Goal: Task Accomplishment & Management: Complete application form

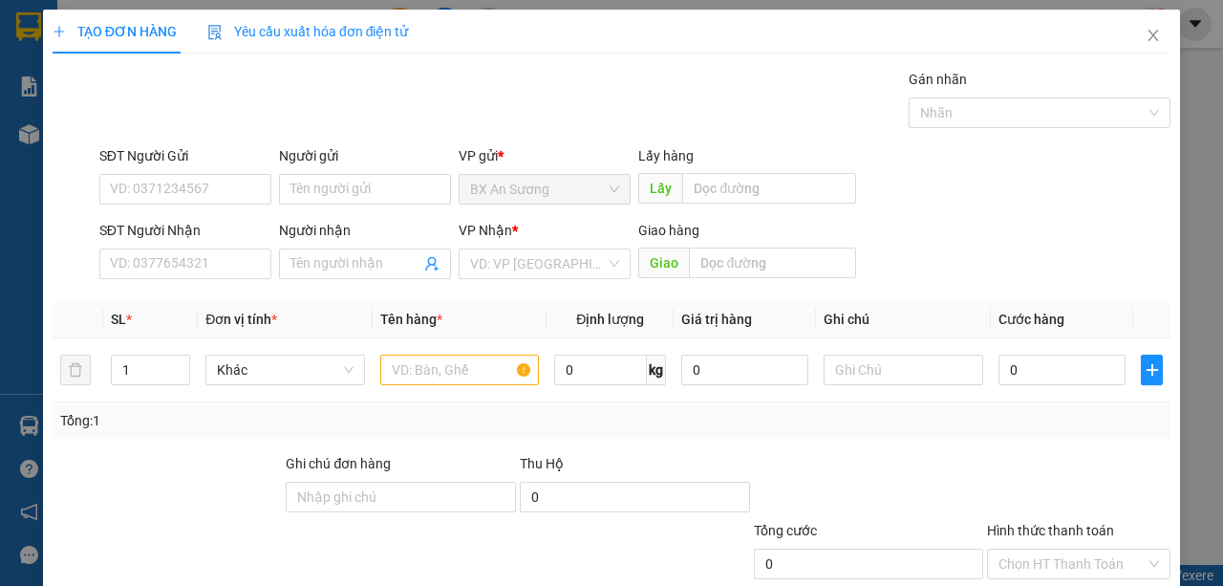
scroll to position [118, 0]
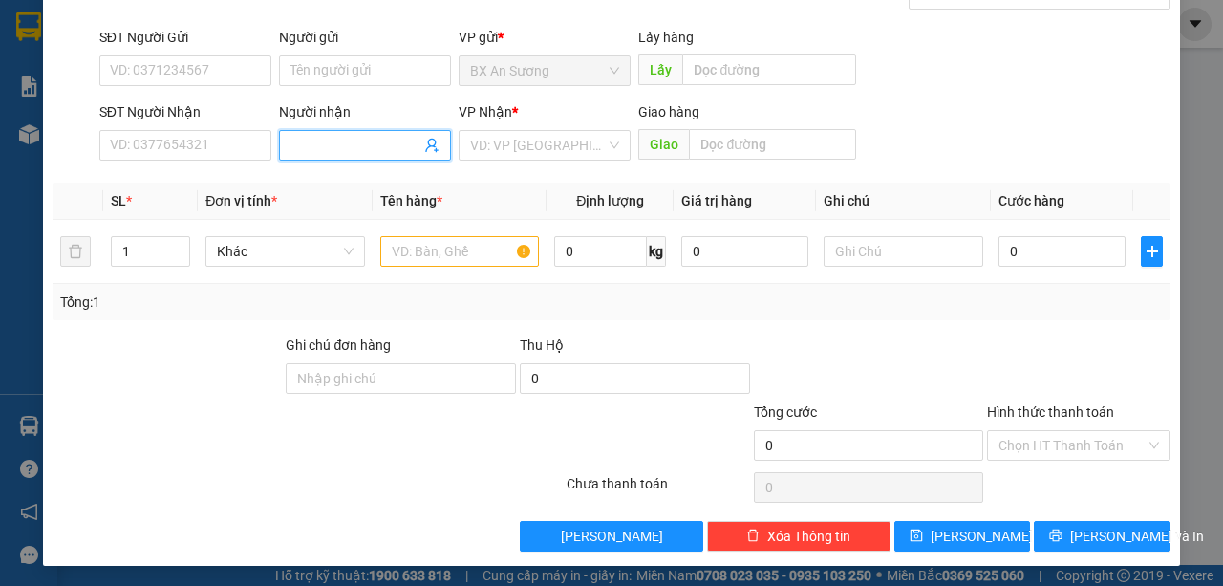
click at [296, 145] on input "Người nhận" at bounding box center [355, 145] width 130 height 21
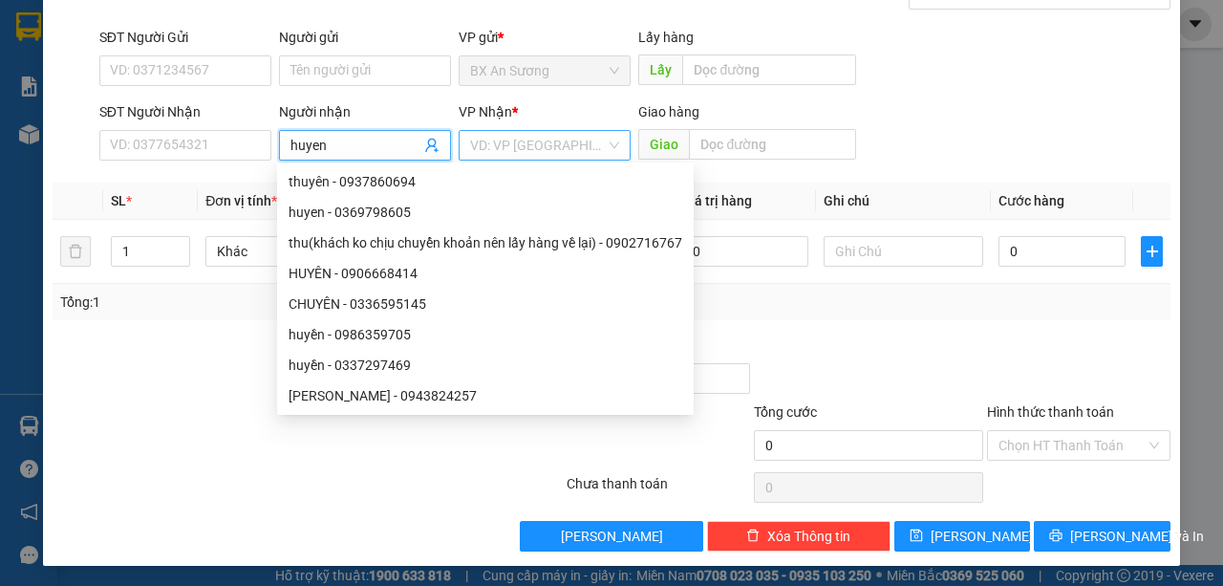
click at [608, 148] on div "VD: VP [GEOGRAPHIC_DATA]" at bounding box center [545, 145] width 172 height 31
type input "huyen"
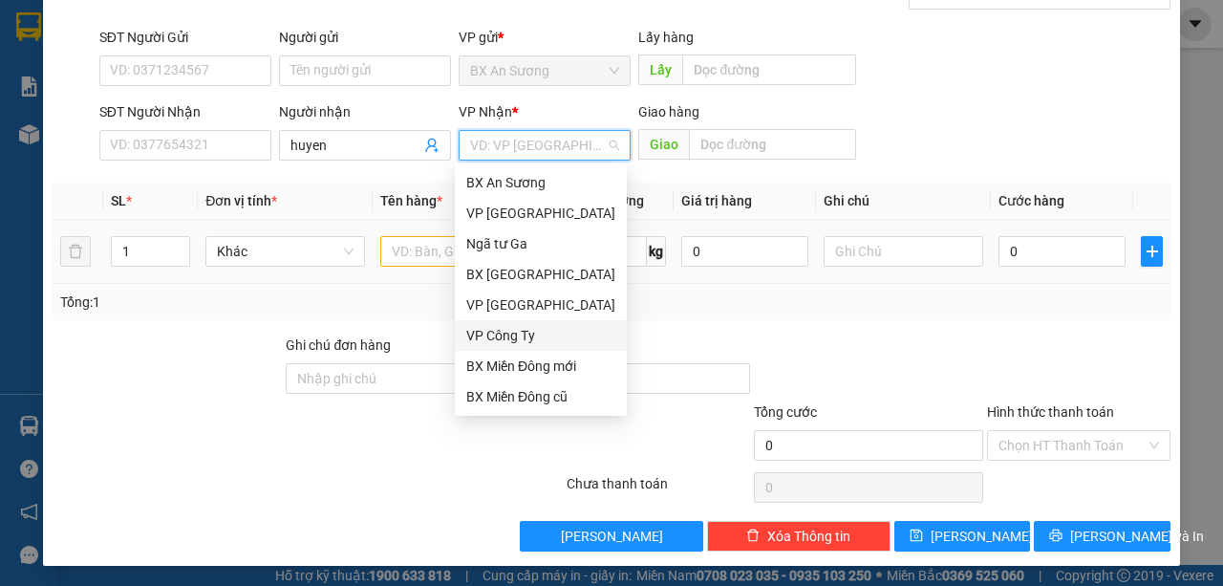
click at [531, 325] on div "VP Công Ty" at bounding box center [540, 335] width 149 height 21
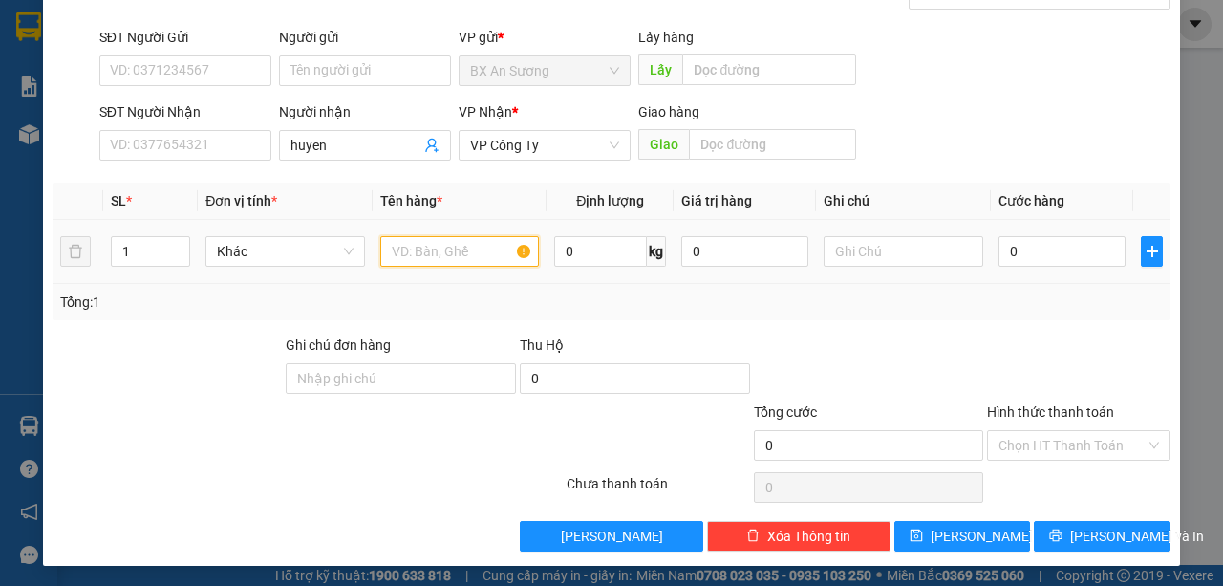
click at [409, 247] on input "text" at bounding box center [460, 251] width 160 height 31
type input "1 kien chim"
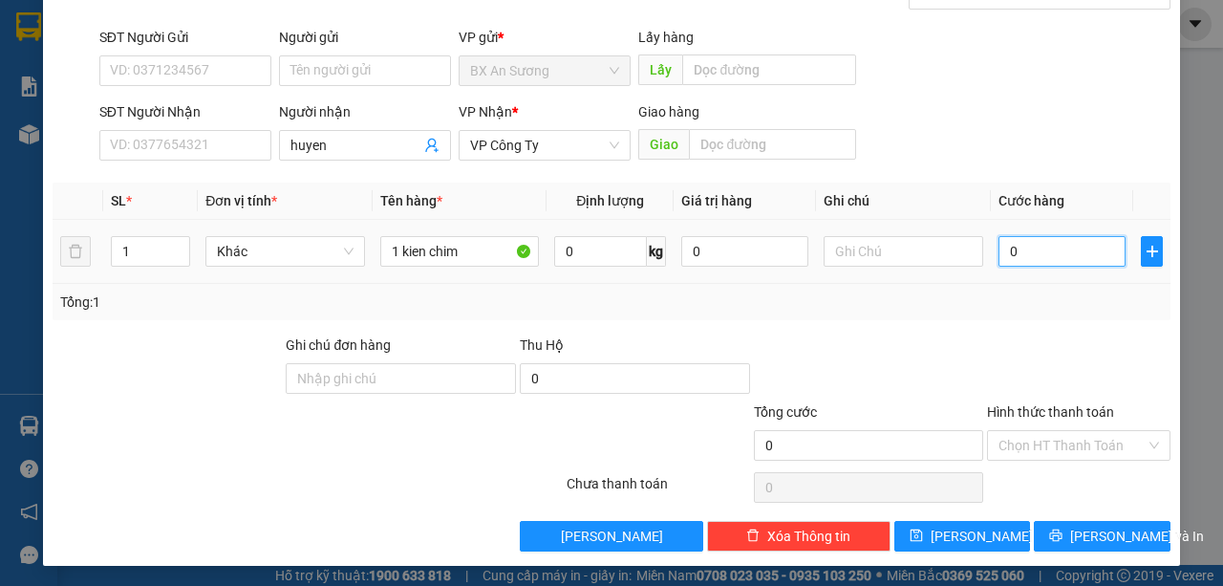
click at [1039, 248] on input "0" at bounding box center [1061, 251] width 127 height 31
type input "1"
type input "15"
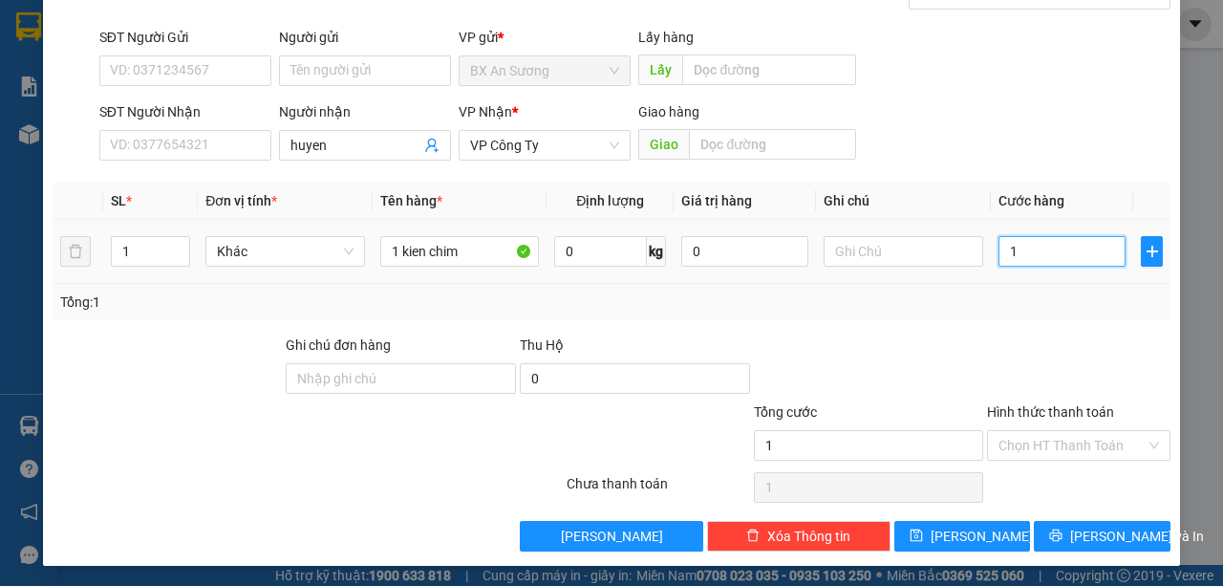
type input "15"
type input "150"
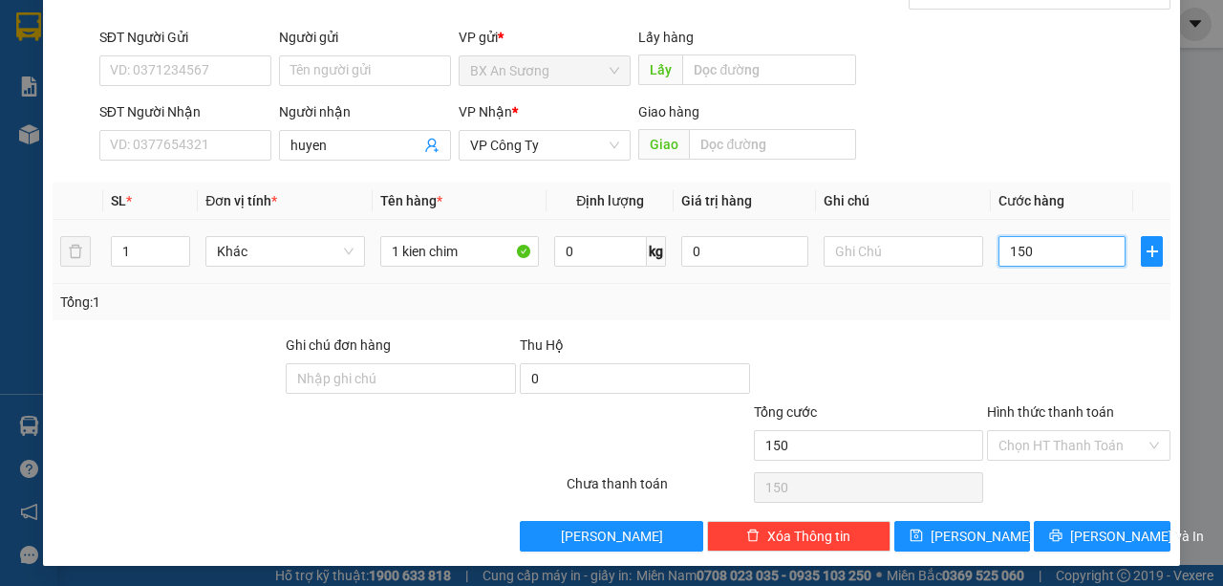
type input "1.500"
type input "15.000"
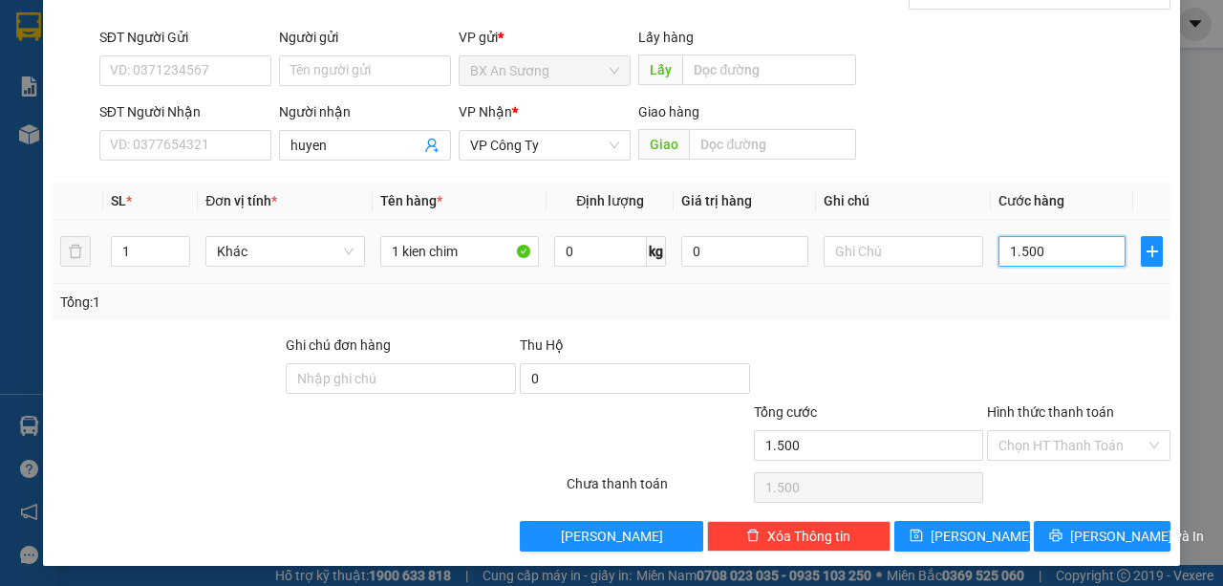
type input "15.000"
type input "150.000"
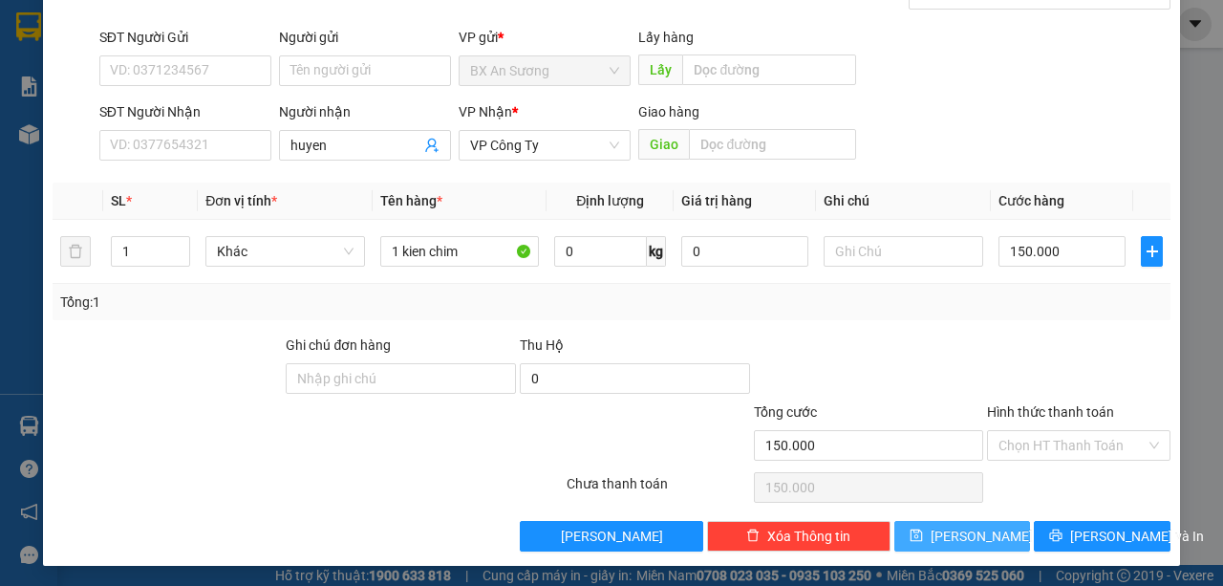
click at [923, 532] on icon "save" at bounding box center [916, 534] width 13 height 13
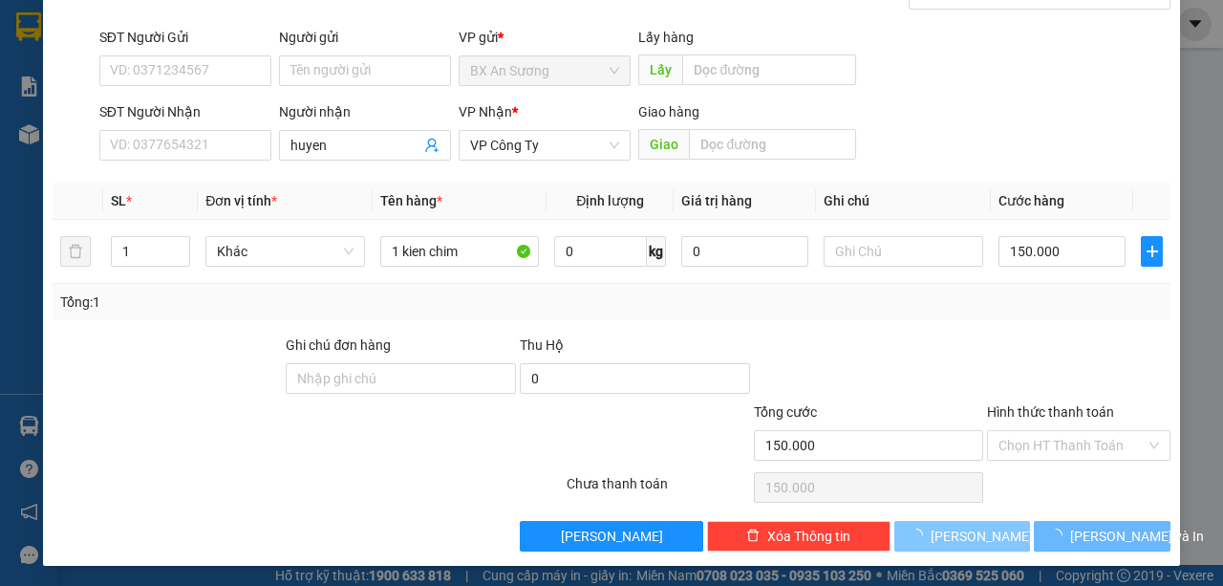
type input "0"
